Goal: Find specific page/section: Find specific page/section

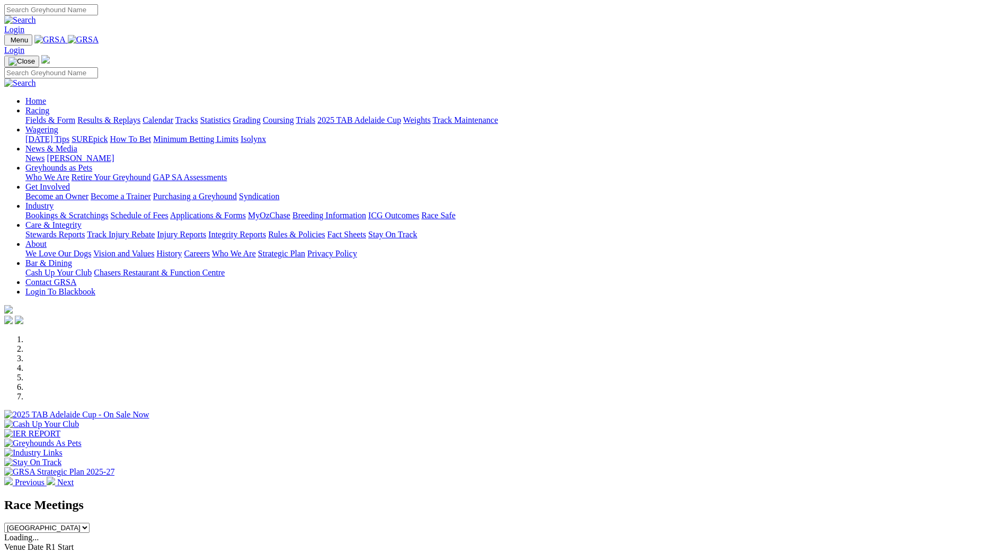
scroll to position [159, 0]
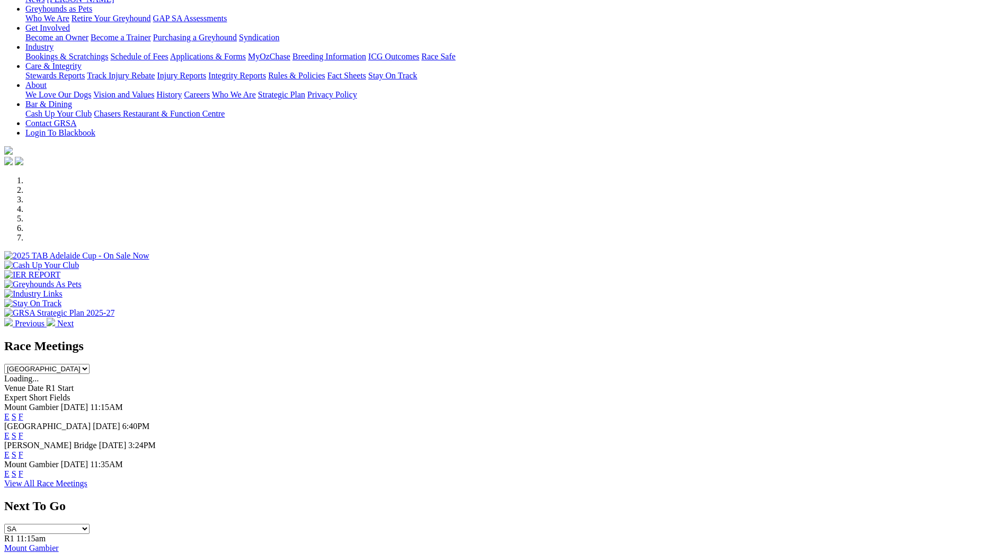
drag, startPoint x: 0, startPoint y: 0, endPoint x: 642, endPoint y: 367, distance: 739.8
click at [23, 431] on link "F" at bounding box center [21, 435] width 5 height 9
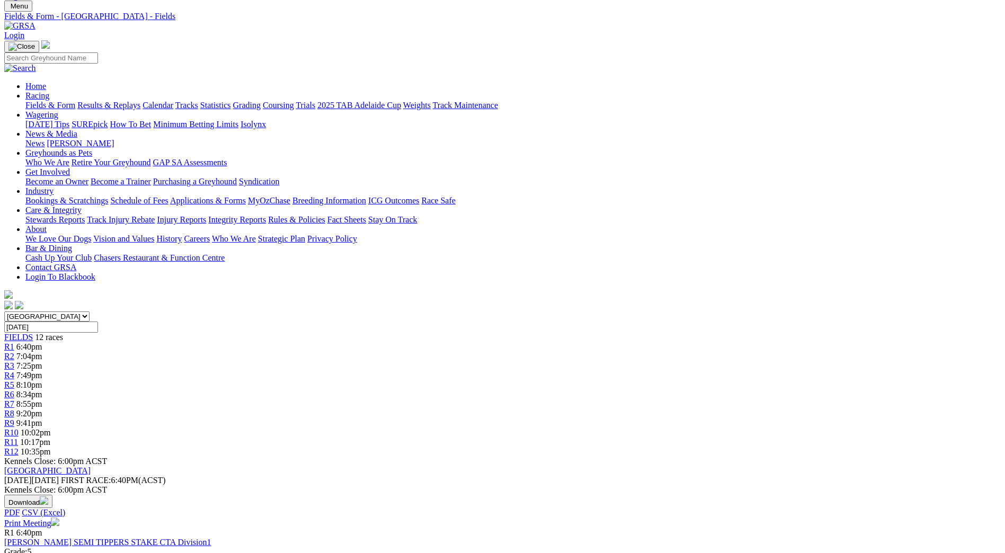
scroll to position [53, 0]
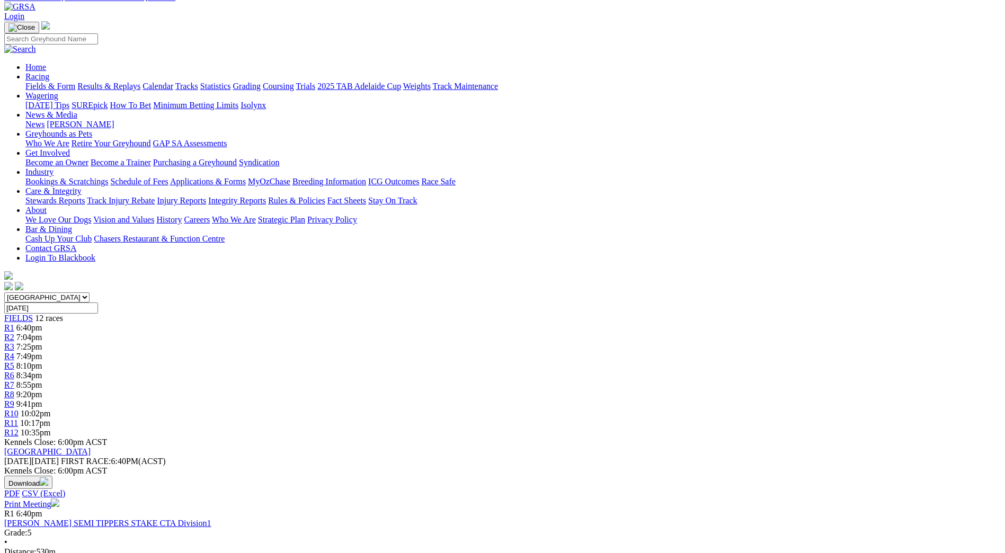
click at [59, 499] on link "Print Meeting" at bounding box center [31, 503] width 55 height 9
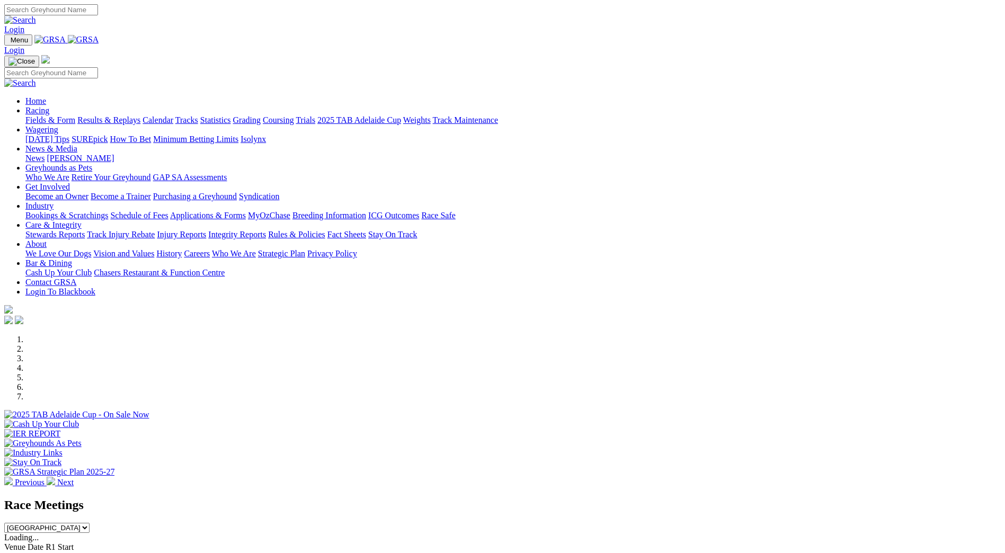
scroll to position [159, 0]
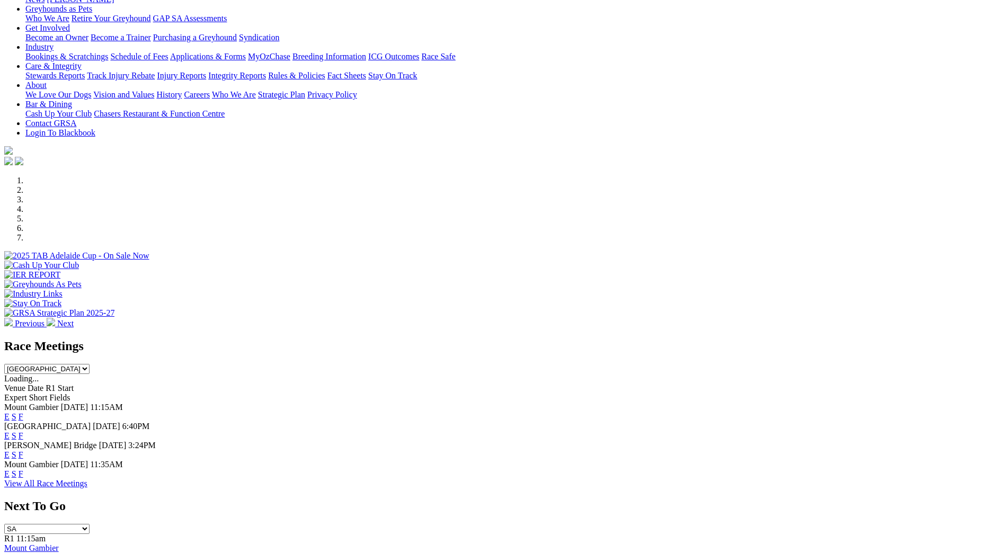
click at [23, 450] on link "F" at bounding box center [21, 454] width 5 height 9
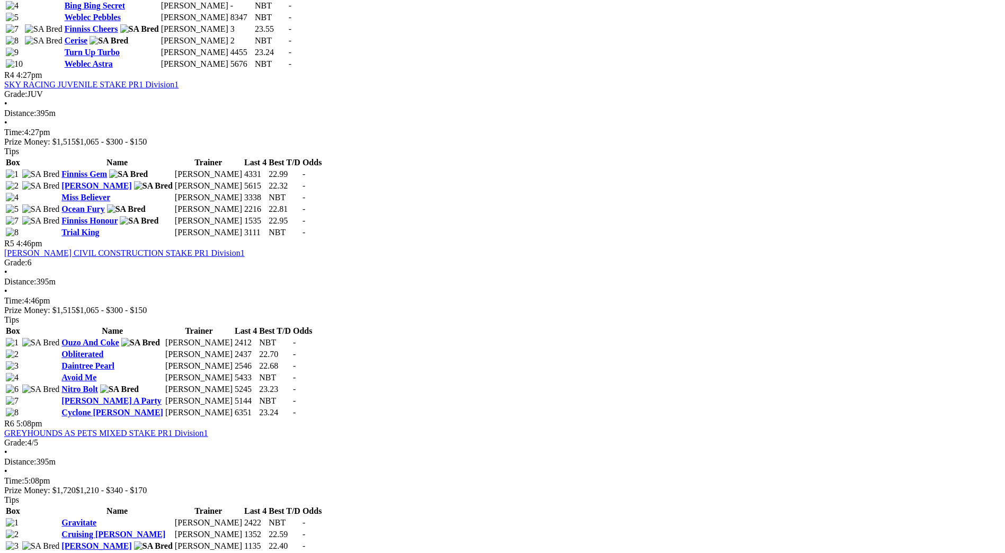
scroll to position [1006, 0]
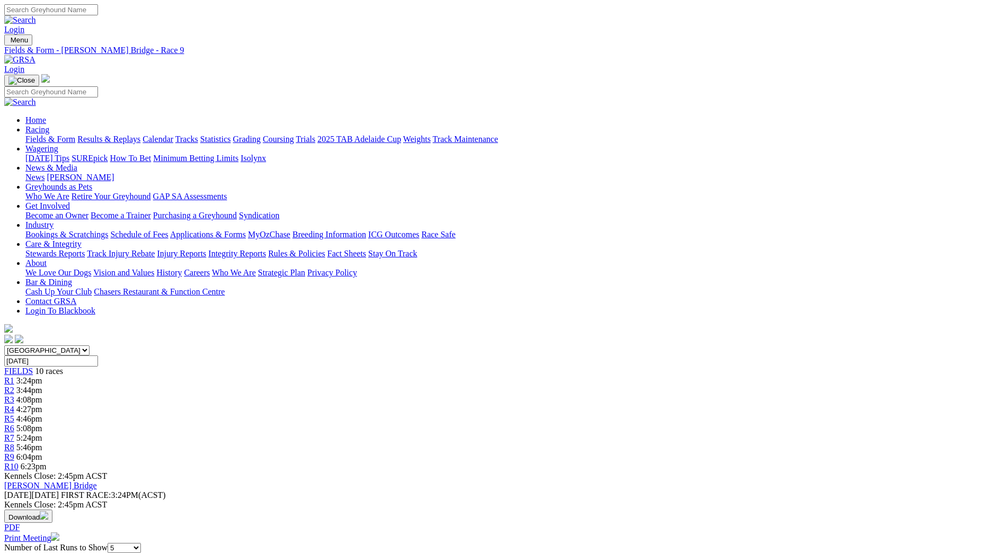
click at [75, 135] on link "Fields & Form" at bounding box center [50, 139] width 50 height 9
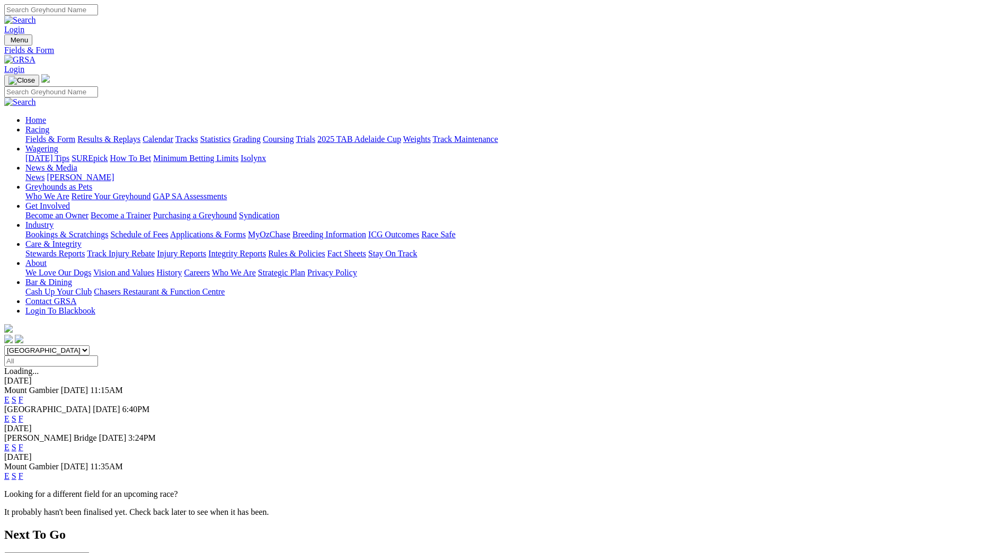
click at [23, 471] on span "F" at bounding box center [21, 475] width 5 height 9
click at [23, 471] on link "F" at bounding box center [21, 475] width 5 height 9
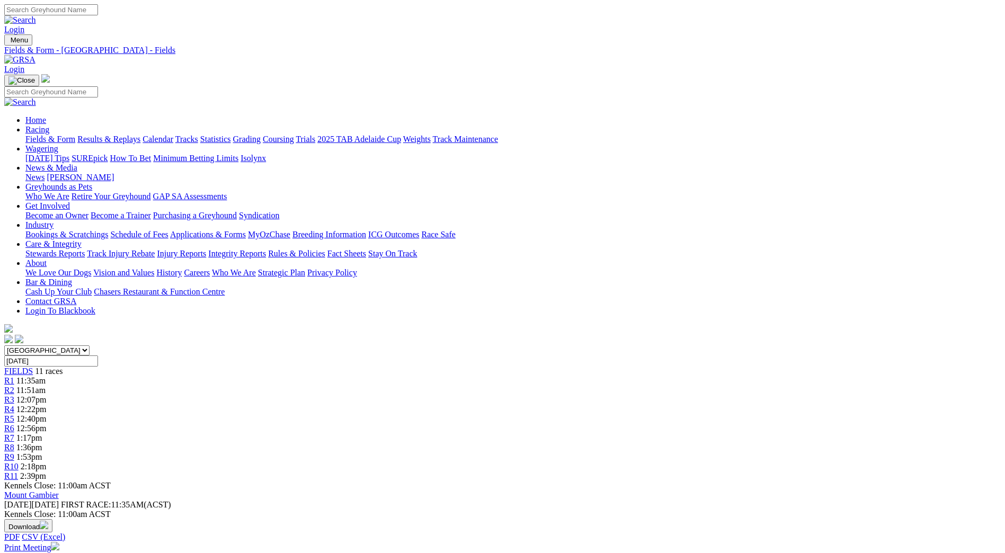
click at [75, 135] on link "Fields & Form" at bounding box center [50, 139] width 50 height 9
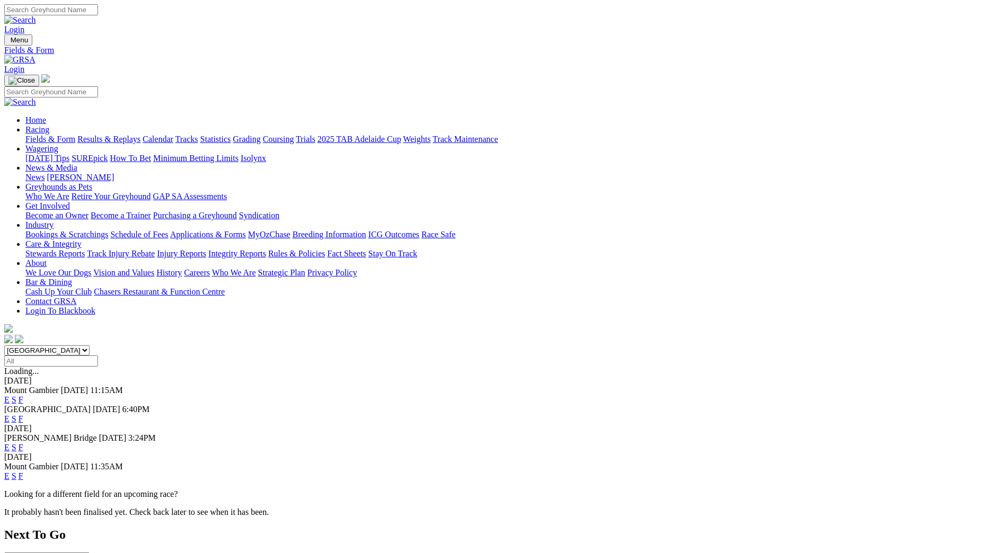
click at [294, 135] on link "Coursing" at bounding box center [278, 139] width 31 height 9
